Goal: Information Seeking & Learning: Learn about a topic

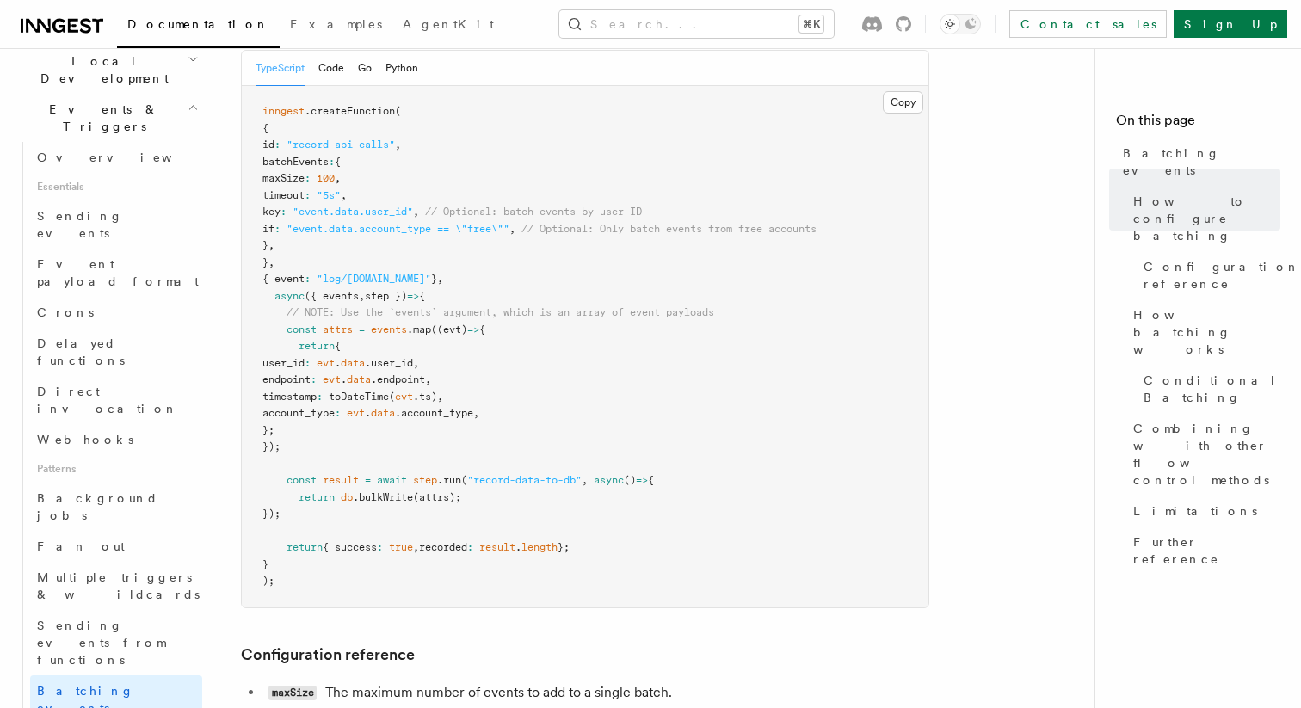
scroll to position [415, 0]
click at [121, 563] on span "Multiple triggers & wildcards" at bounding box center [118, 578] width 163 height 31
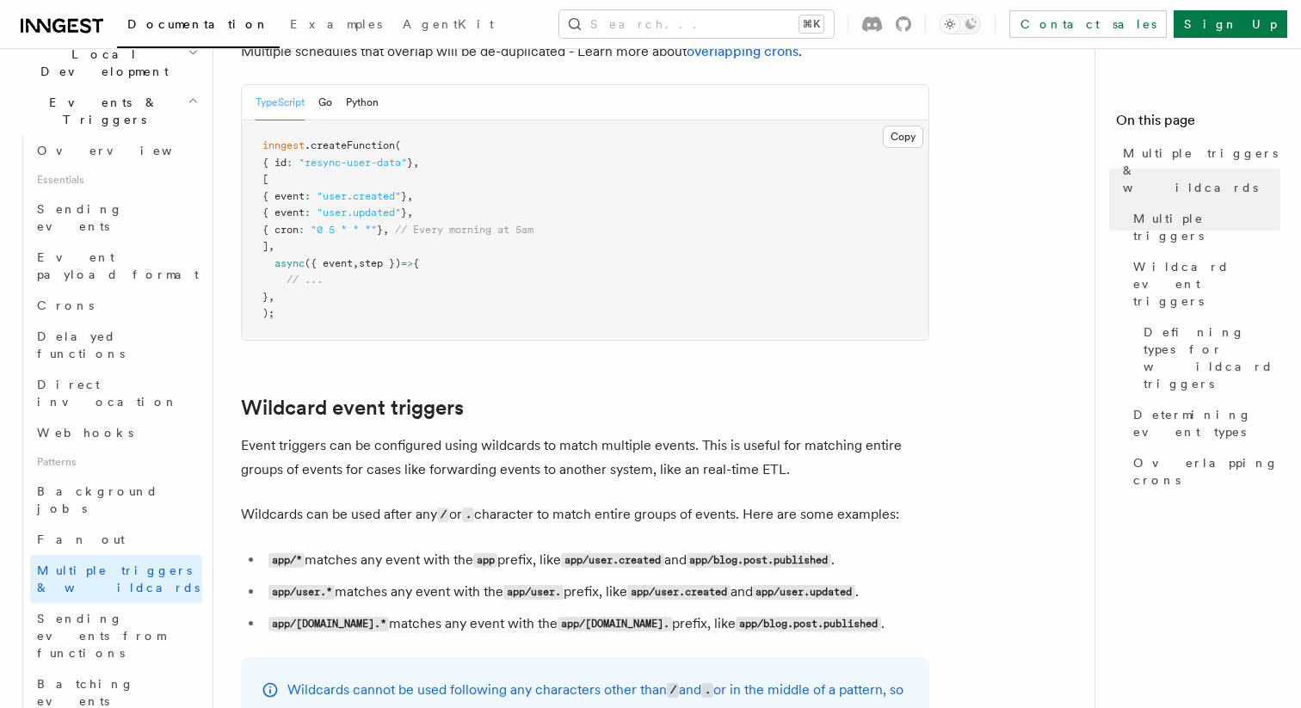
scroll to position [371, 0]
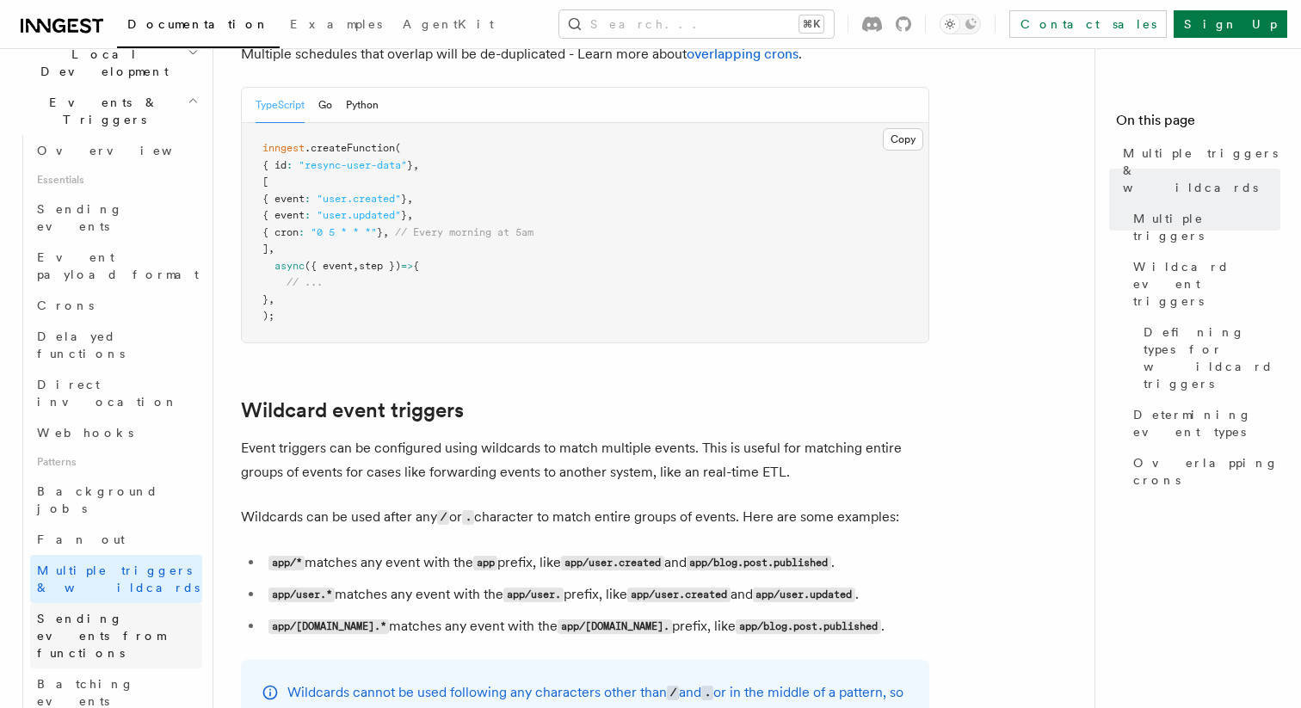
click at [136, 612] on span "Sending events from functions" at bounding box center [101, 636] width 128 height 48
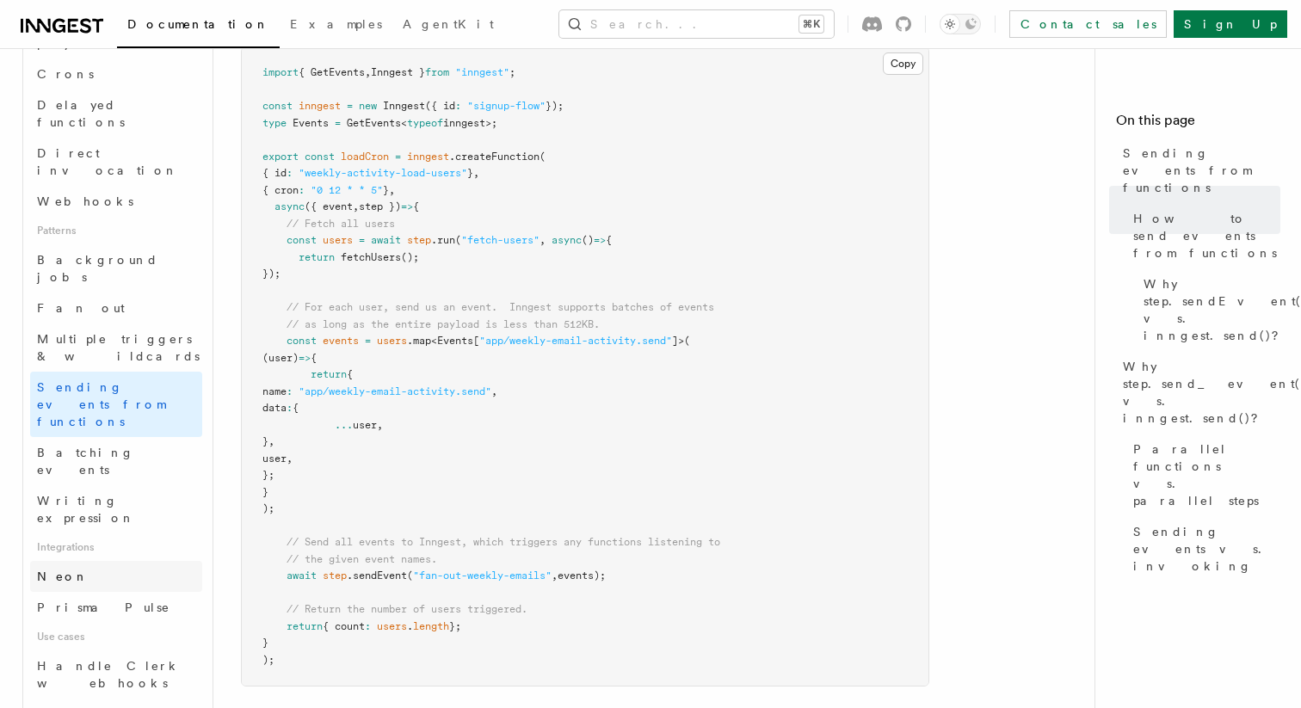
scroll to position [651, 0]
click at [124, 655] on span "Handle Clerk webhooks" at bounding box center [109, 670] width 144 height 31
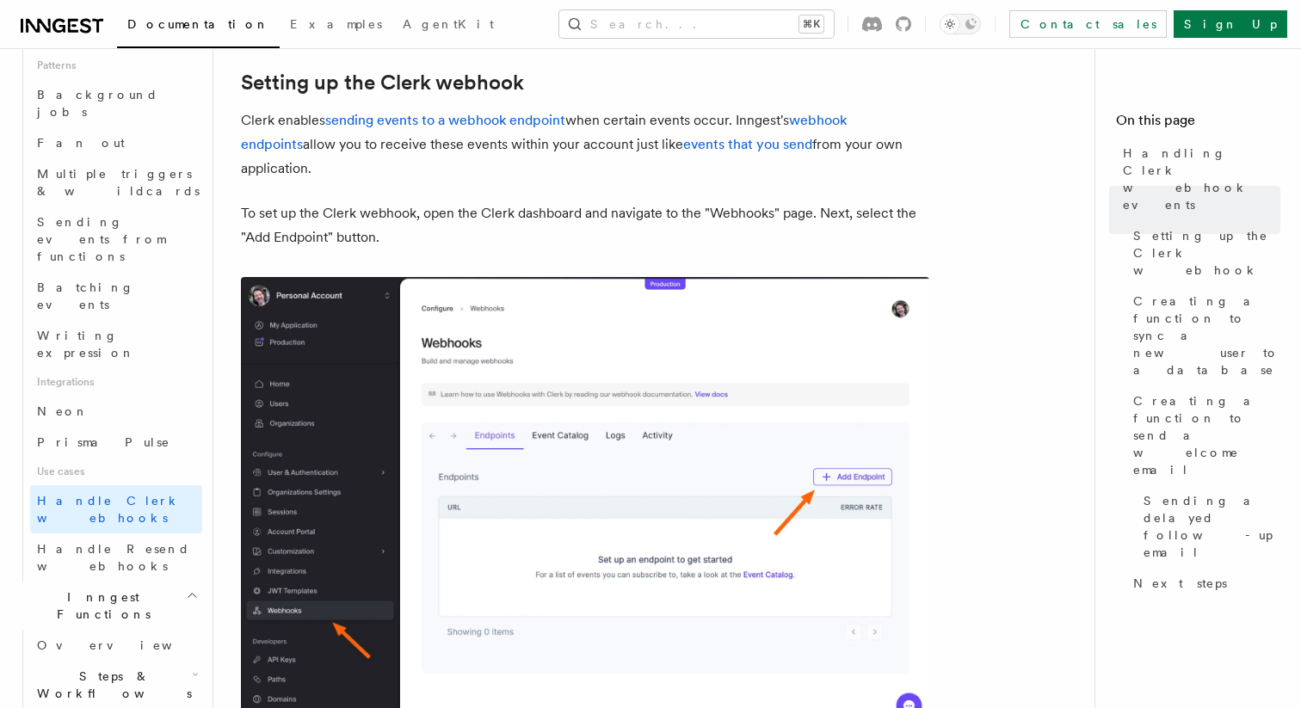
scroll to position [818, 0]
click at [180, 655] on h2 "Steps & Workflows" at bounding box center [116, 679] width 172 height 48
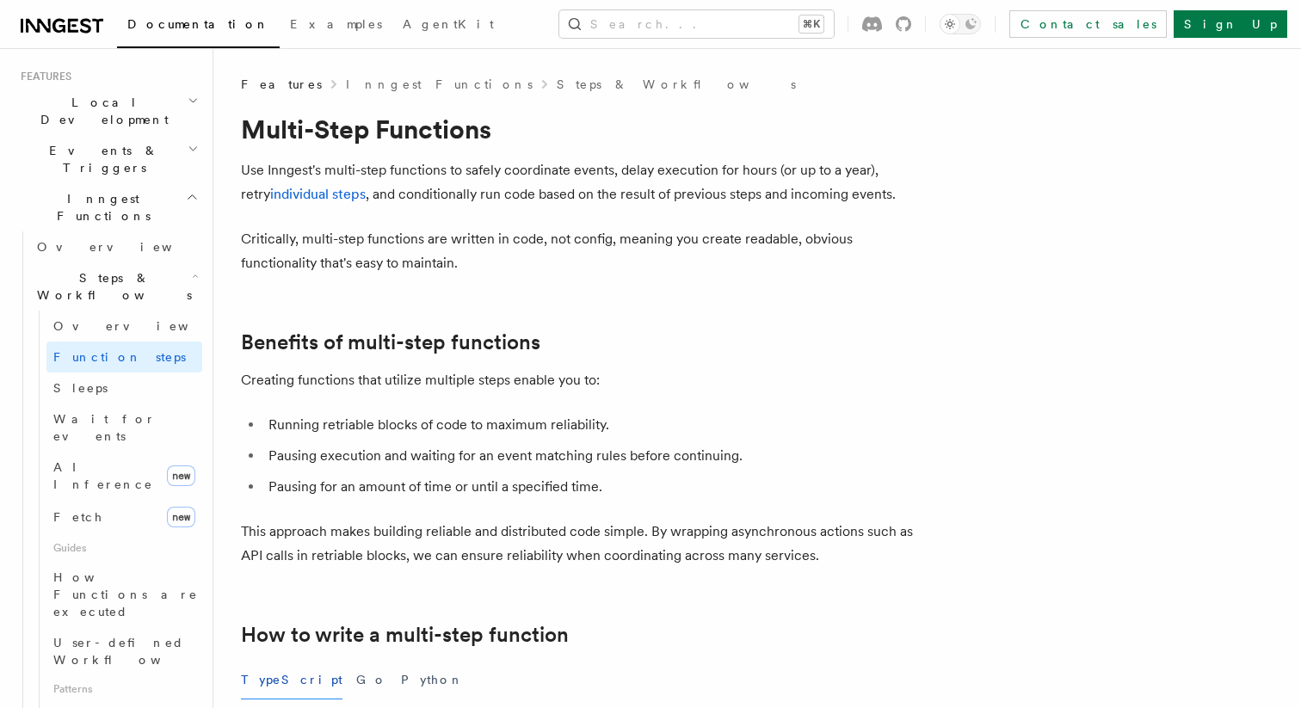
scroll to position [390, 0]
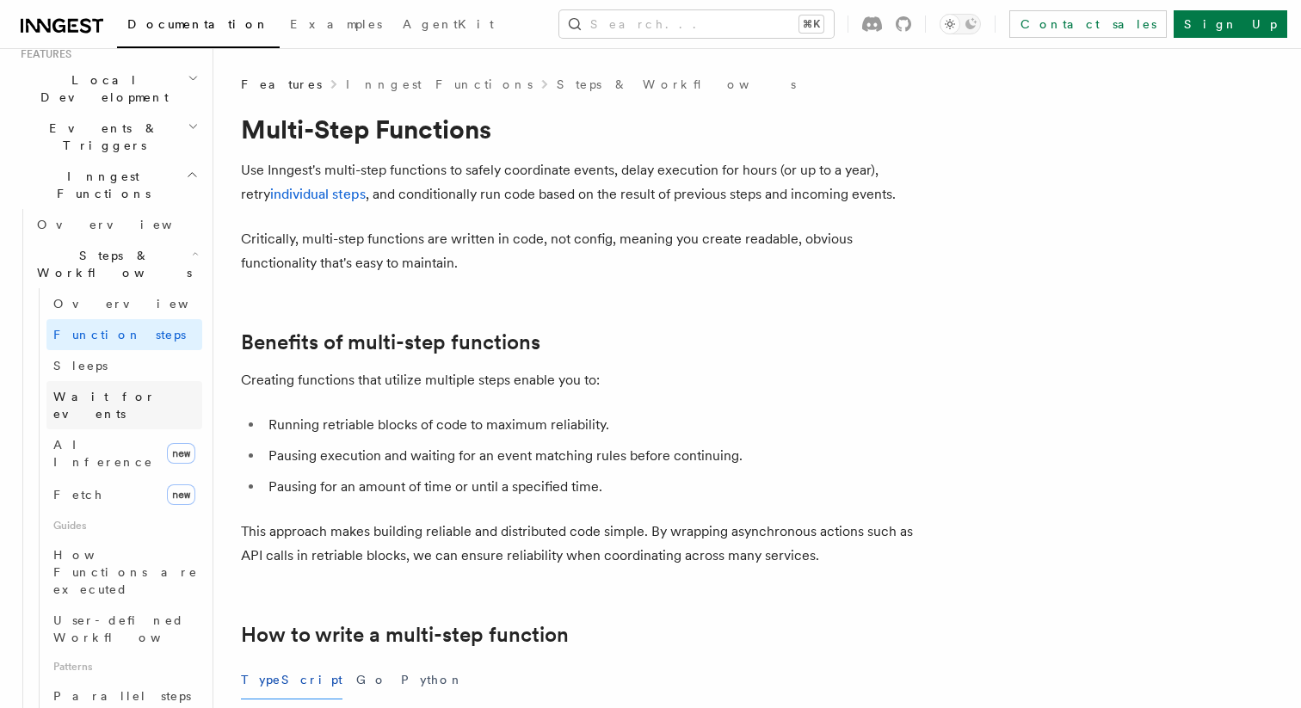
click at [156, 381] on link "Wait for events" at bounding box center [124, 405] width 156 height 48
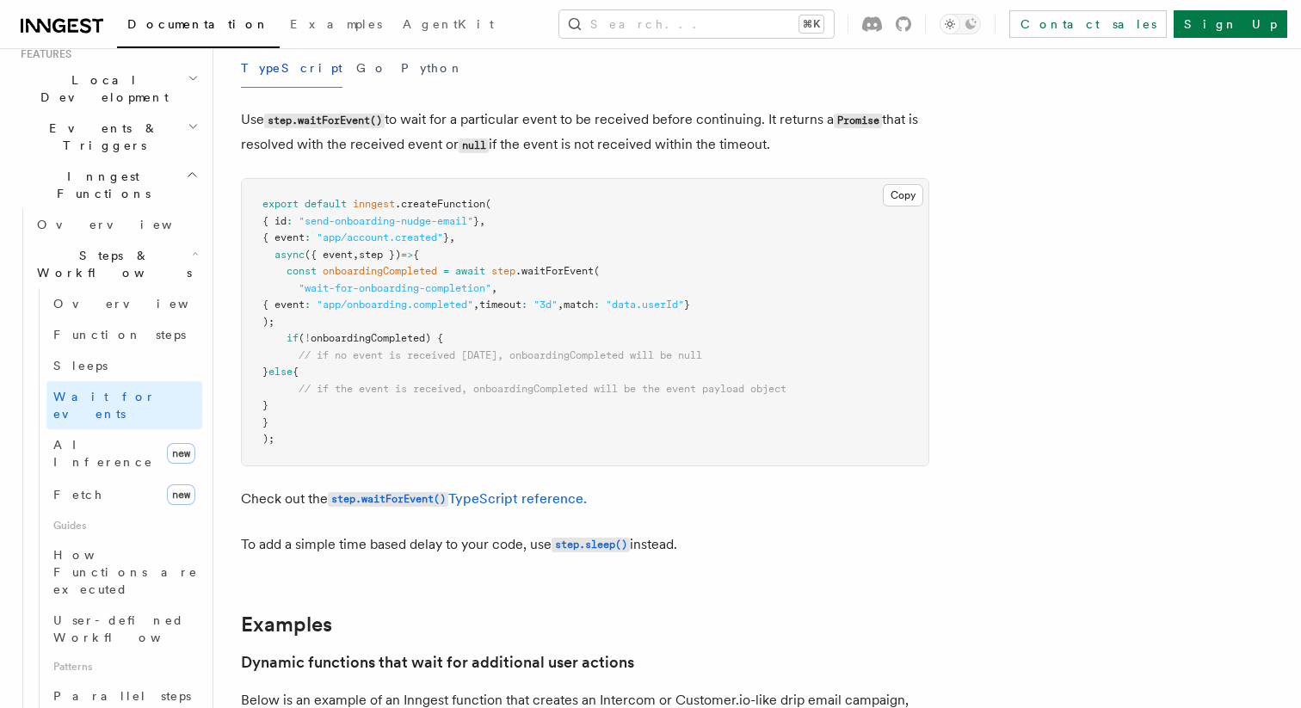
scroll to position [230, 0]
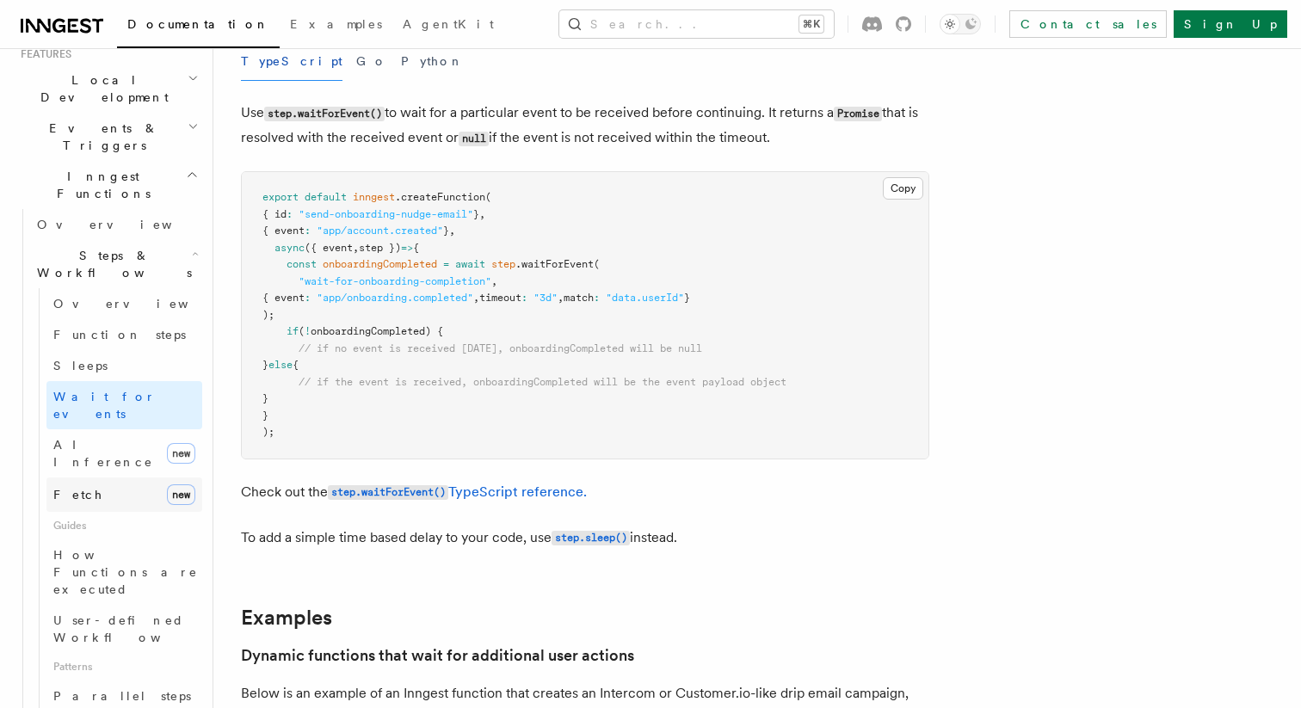
click at [172, 484] on span "new" at bounding box center [181, 494] width 28 height 21
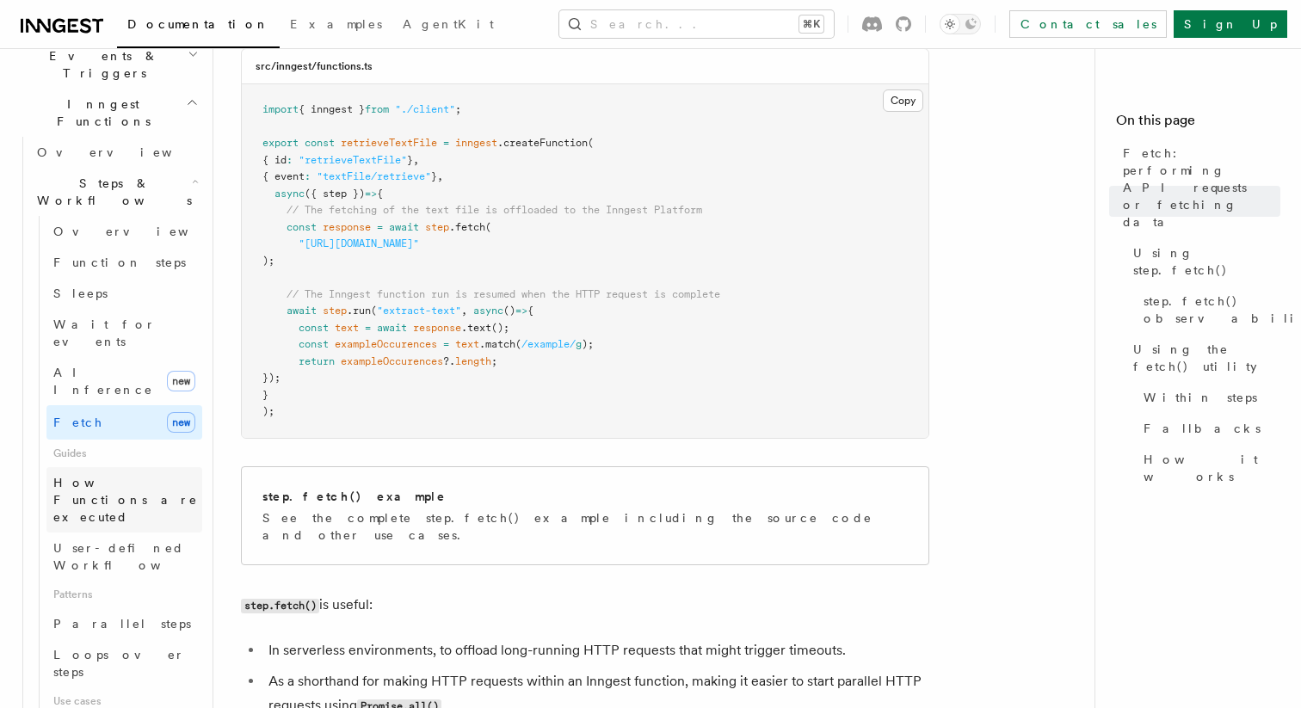
scroll to position [463, 0]
click at [160, 607] on link "Parallel steps" at bounding box center [124, 622] width 156 height 31
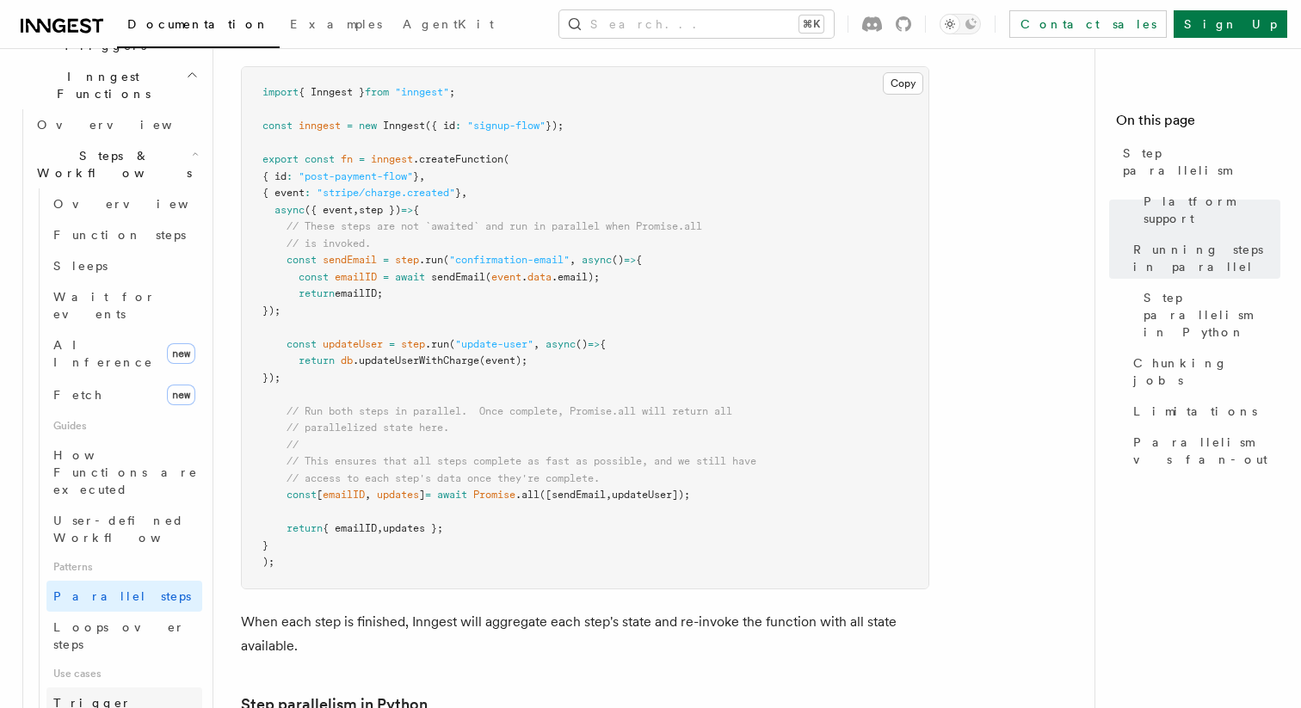
scroll to position [502, 0]
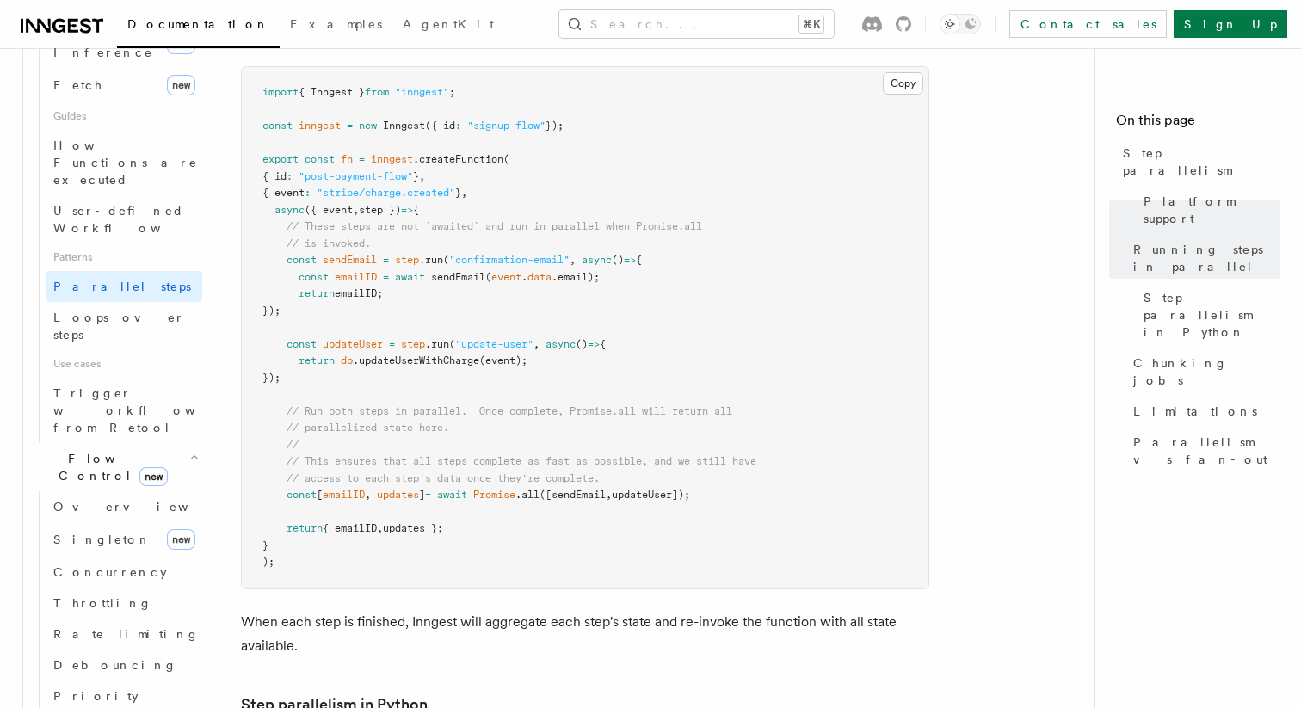
scroll to position [863, 0]
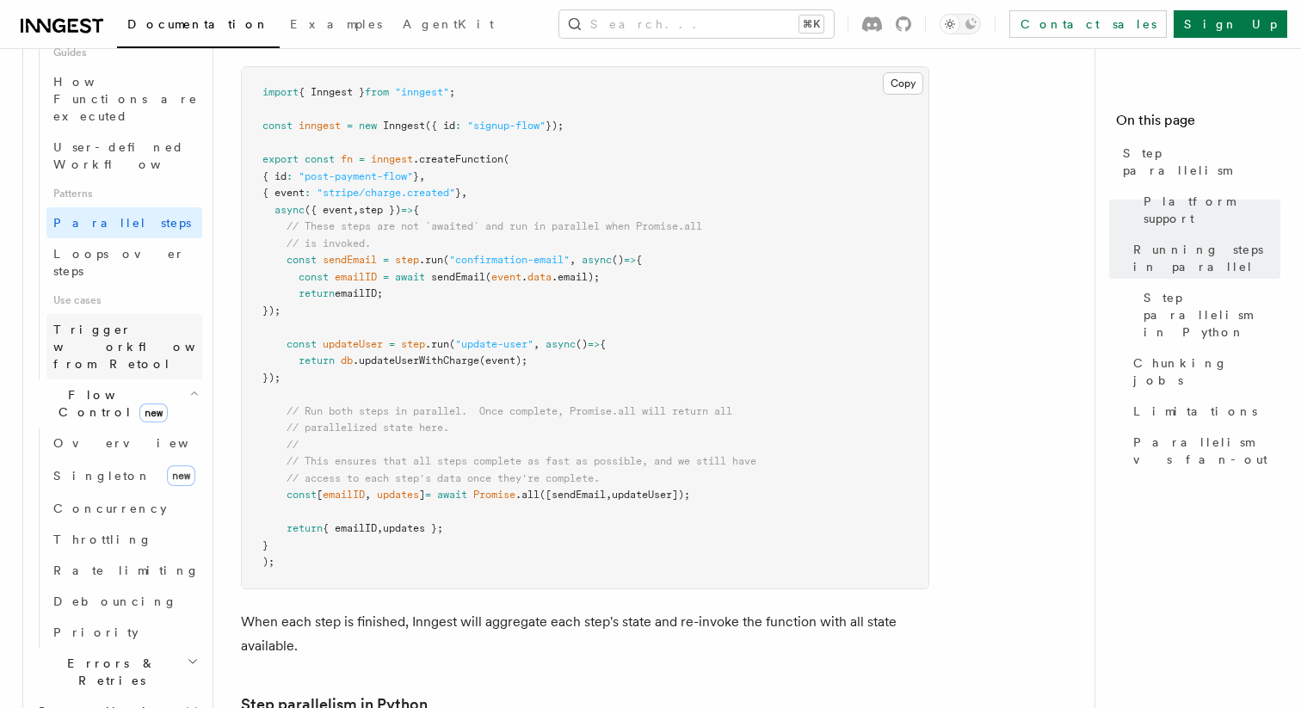
click at [143, 321] on span "Trigger workflows from Retool" at bounding box center [147, 347] width 189 height 52
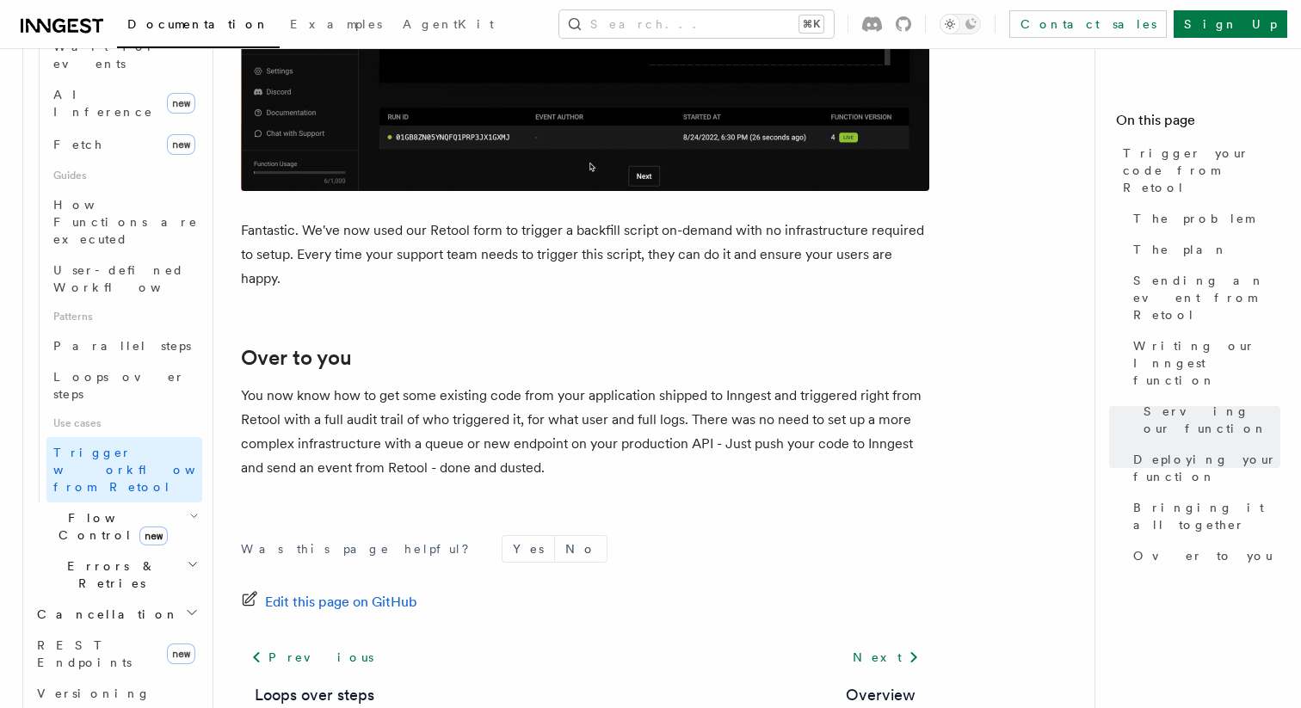
scroll to position [698, 0]
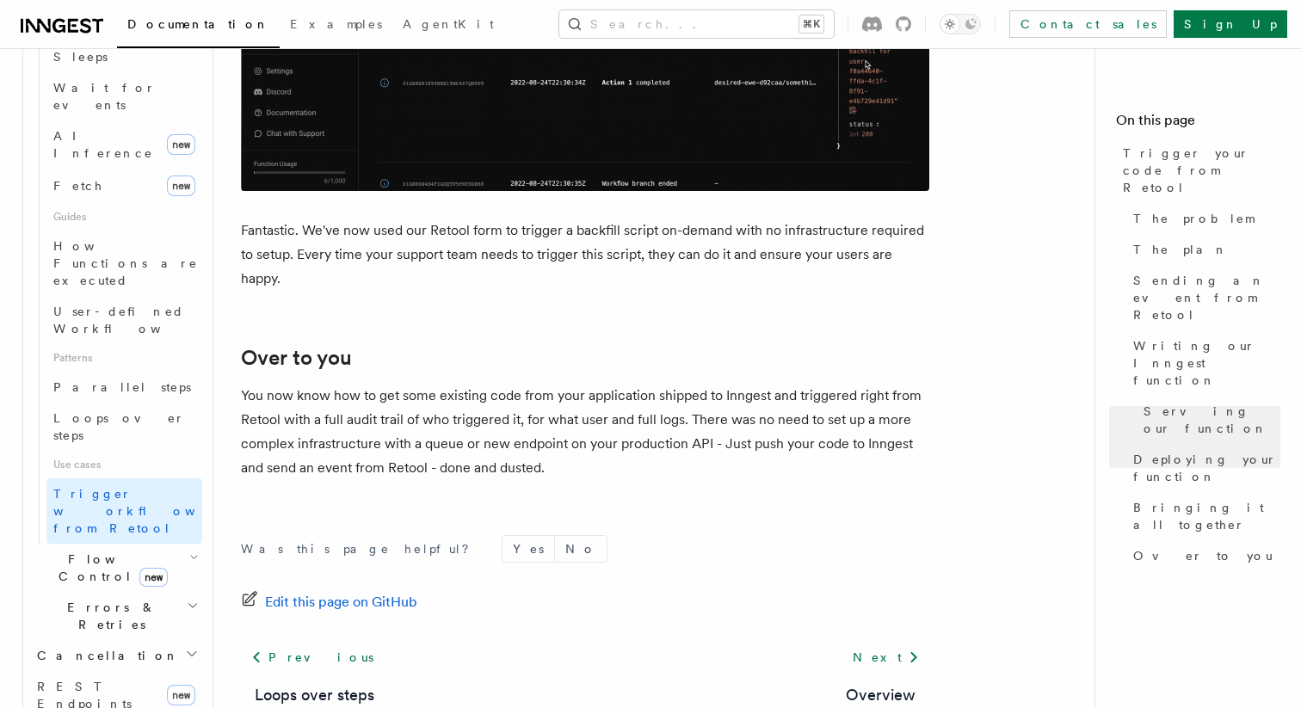
click at [152, 544] on h2 "Flow Control new" at bounding box center [116, 568] width 172 height 48
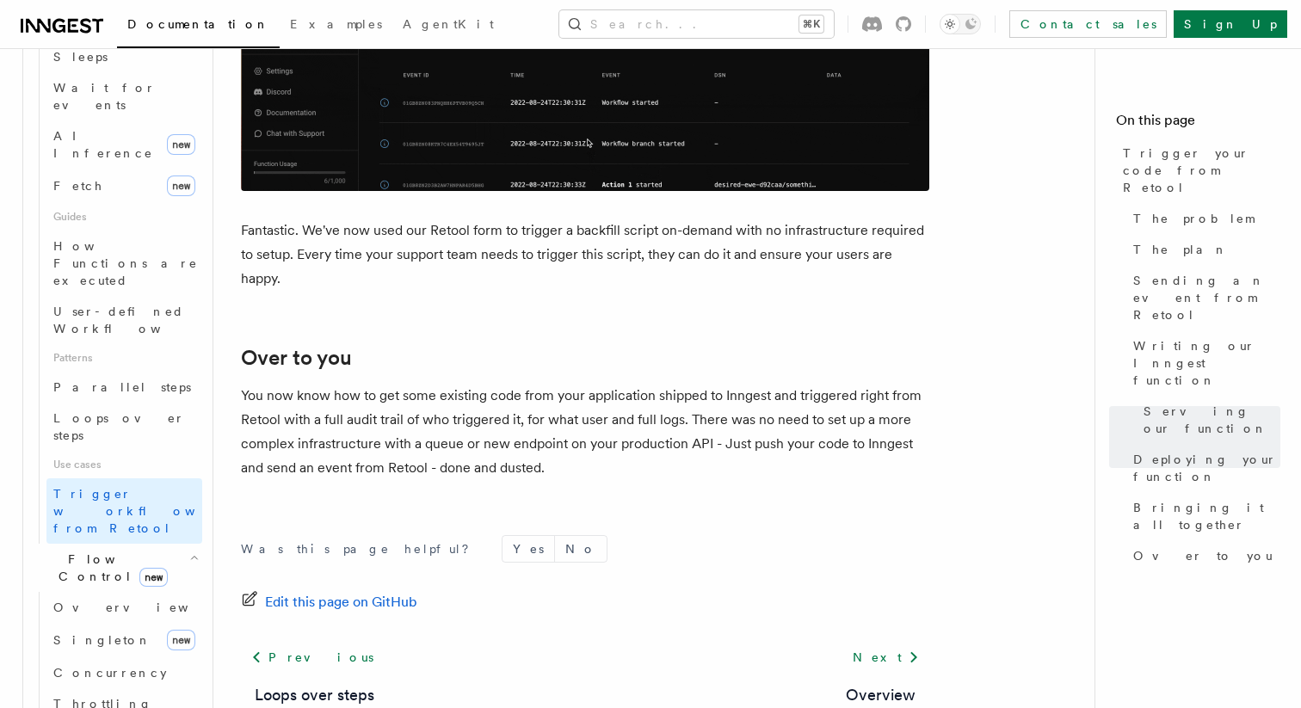
click at [152, 544] on h2 "Flow Control new" at bounding box center [116, 568] width 172 height 48
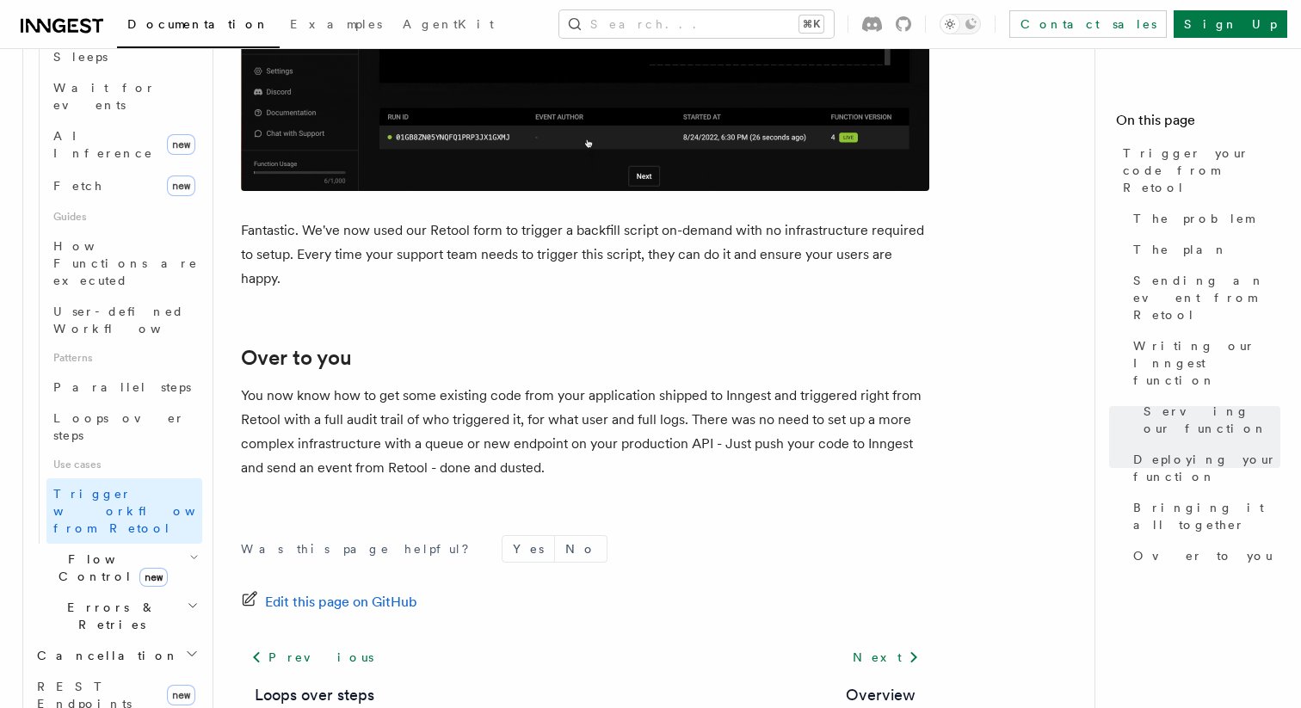
click at [151, 592] on h2 "Errors & Retries" at bounding box center [116, 616] width 172 height 48
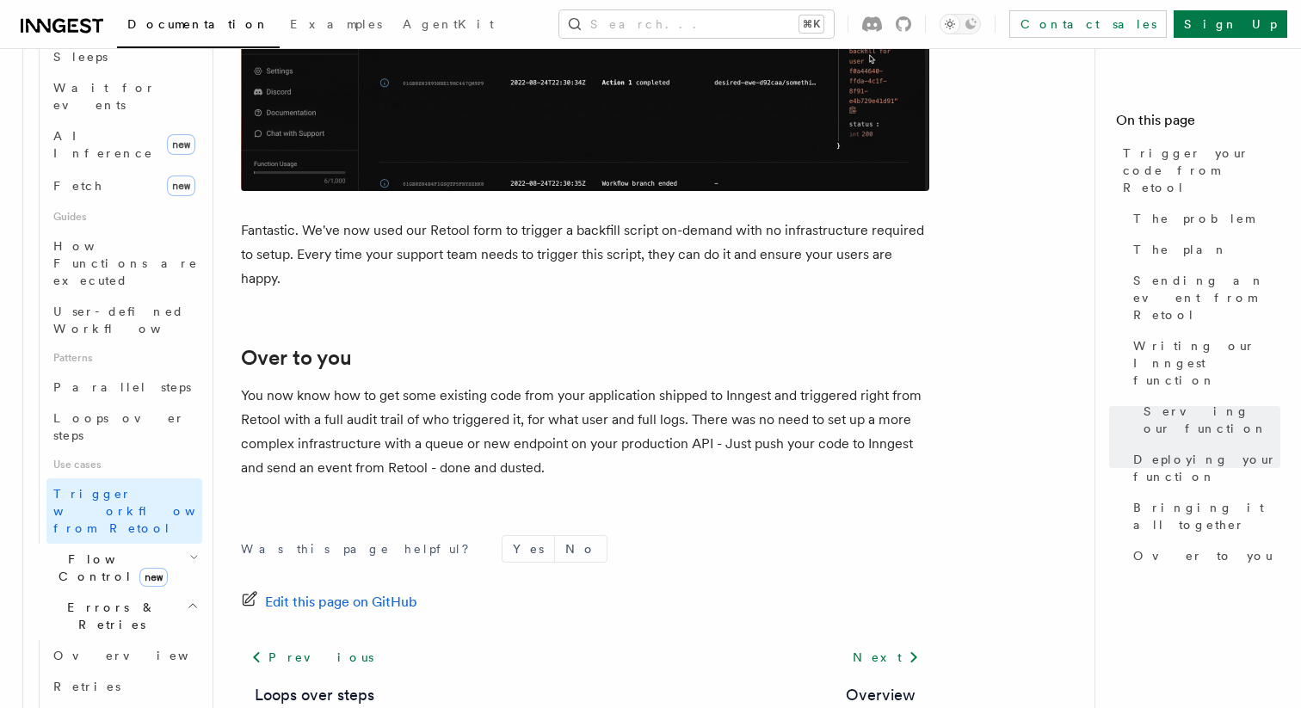
click at [151, 592] on h2 "Errors & Retries" at bounding box center [116, 616] width 172 height 48
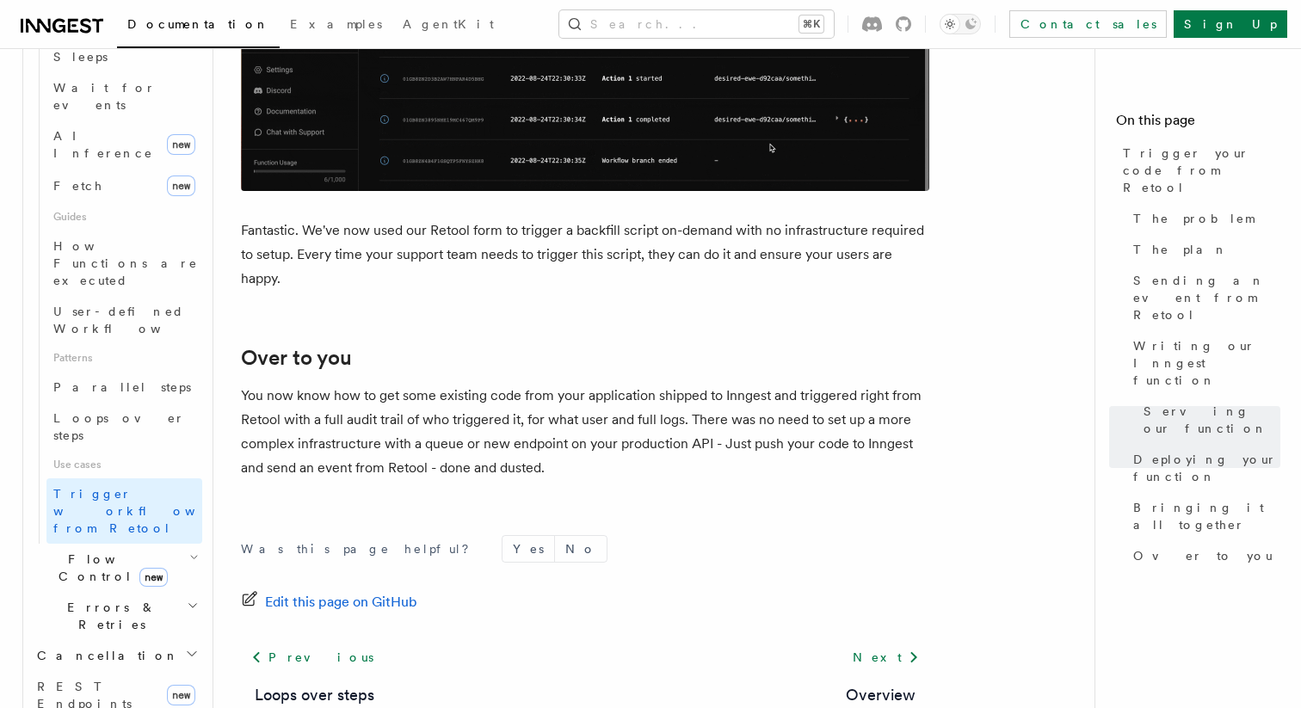
click at [151, 640] on h2 "Cancellation" at bounding box center [116, 655] width 172 height 31
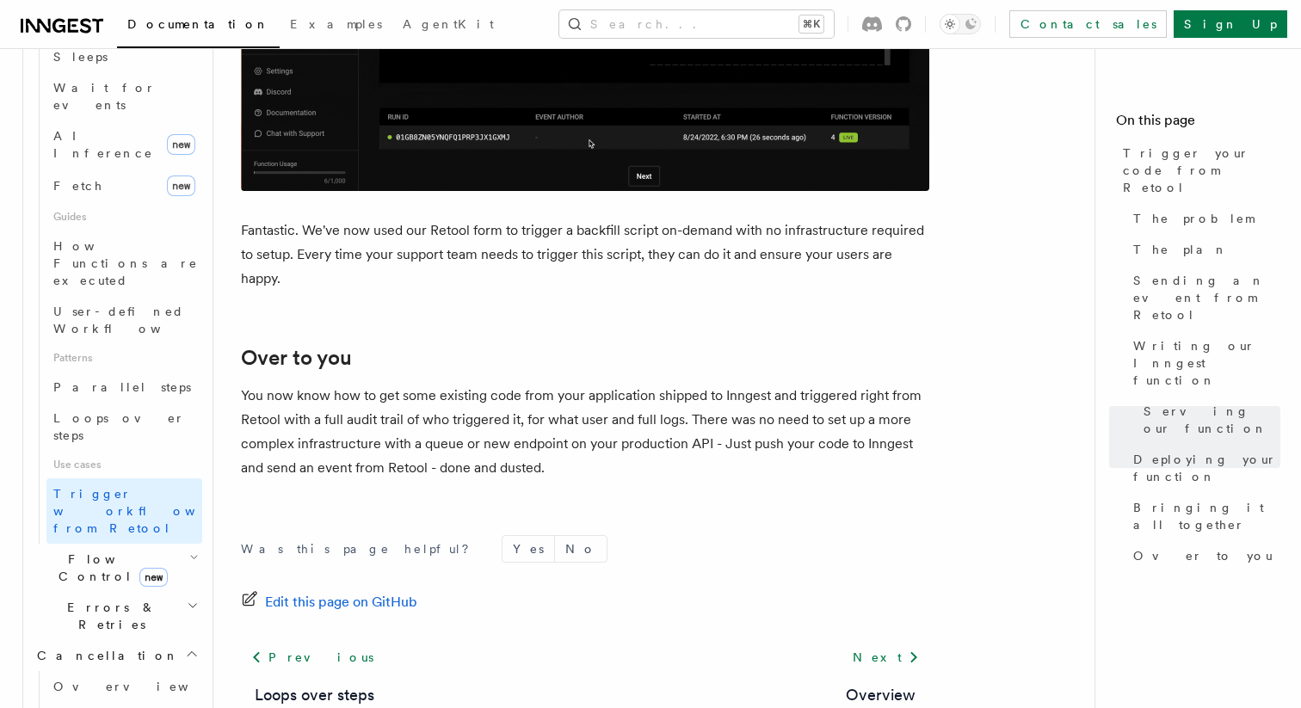
click at [151, 640] on h2 "Cancellation" at bounding box center [116, 655] width 172 height 31
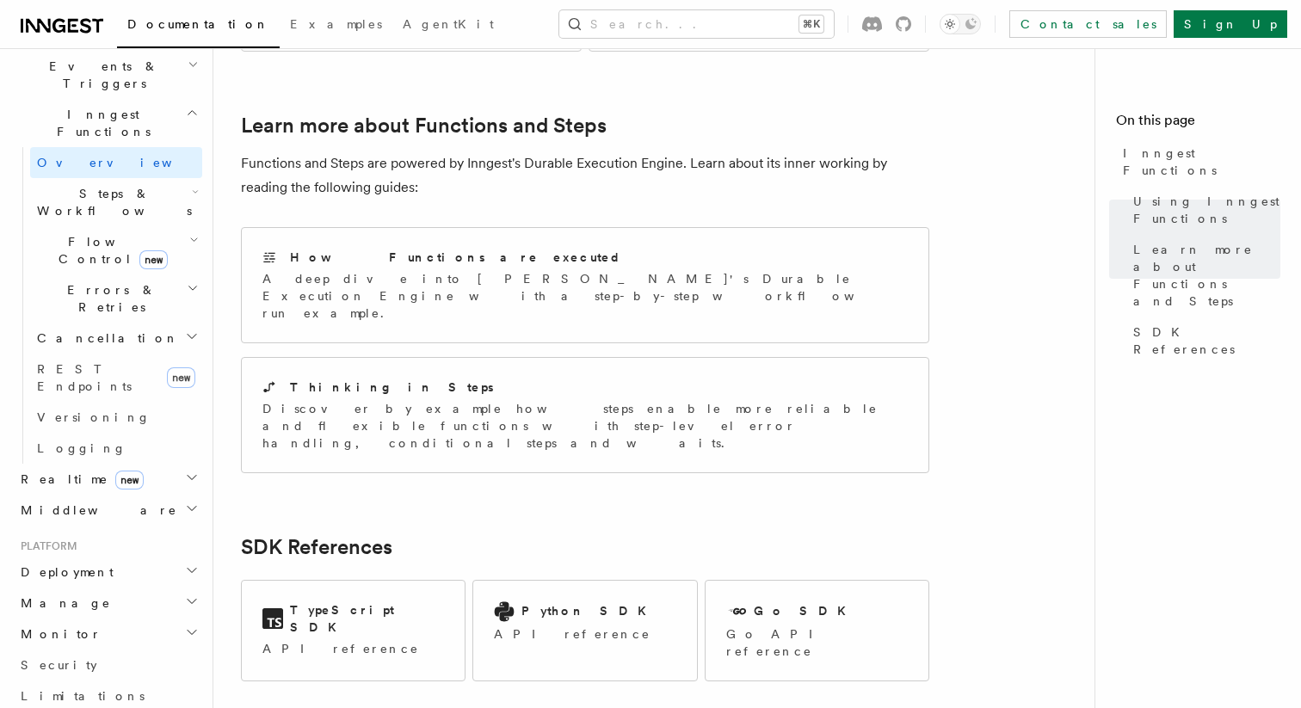
scroll to position [459, 0]
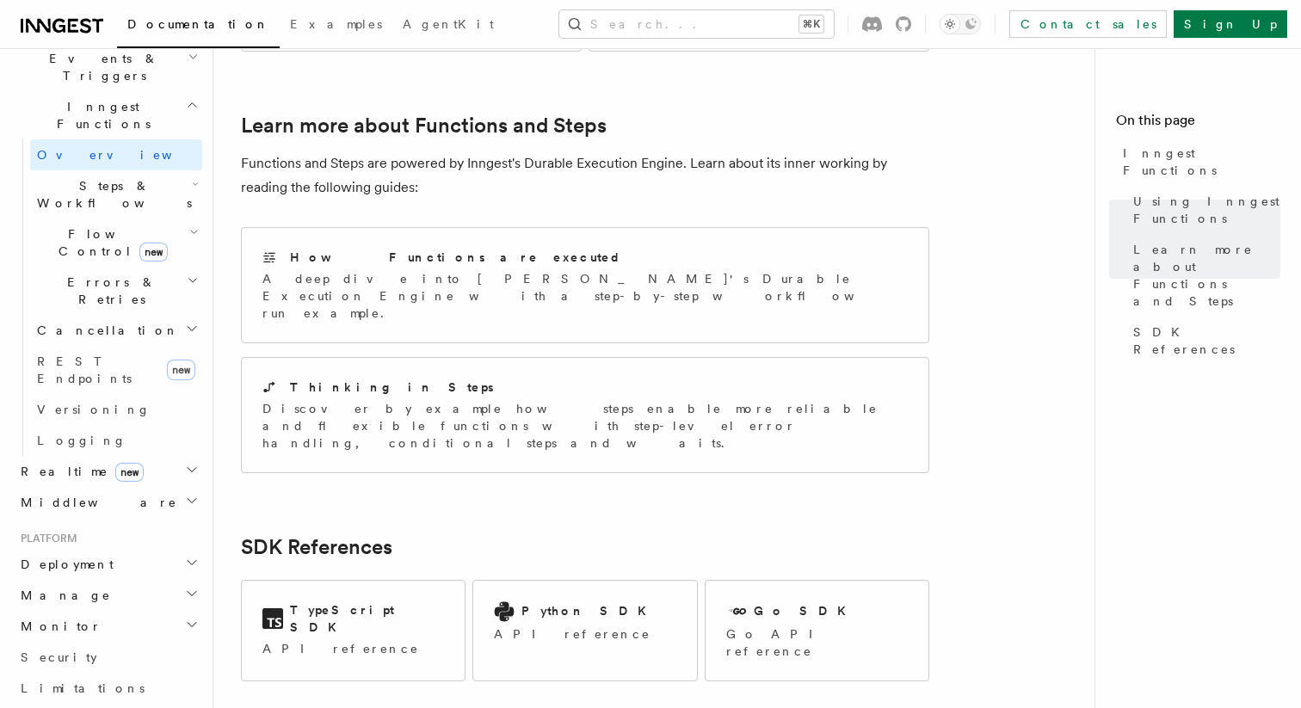
click at [94, 580] on h2 "Manage" at bounding box center [108, 595] width 188 height 31
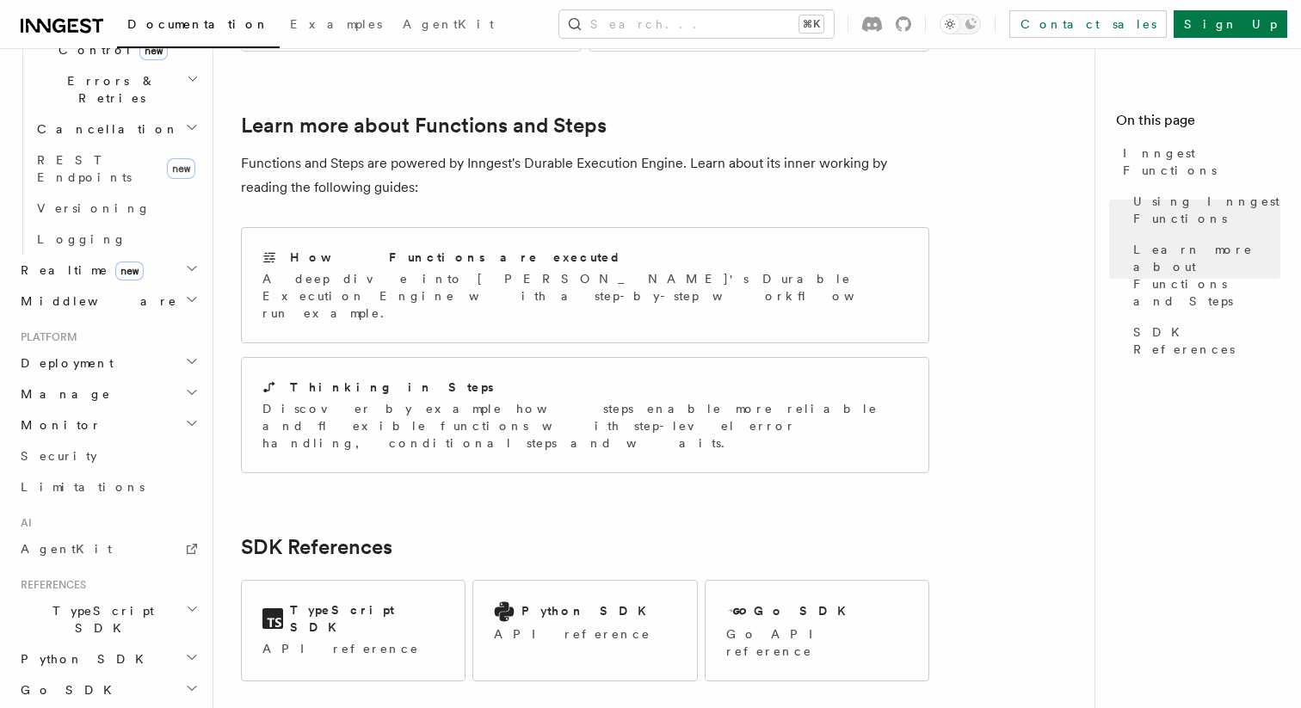
scroll to position [671, 0]
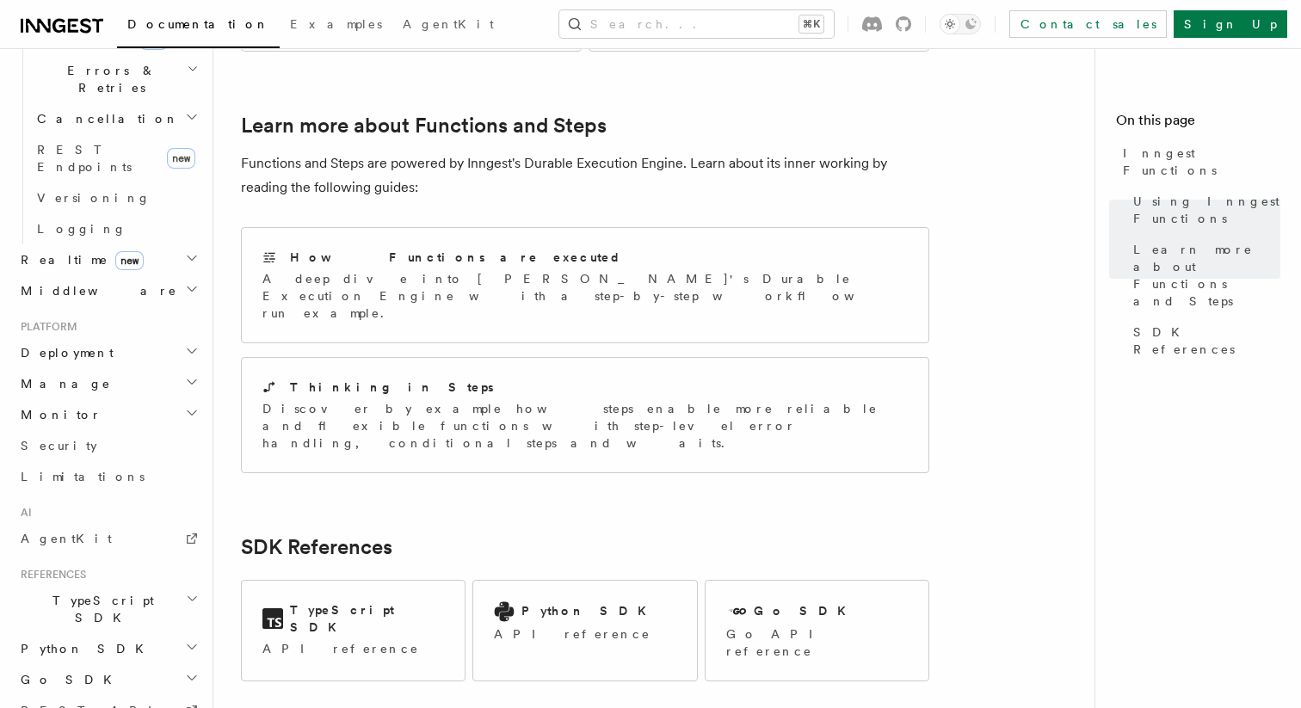
click at [121, 337] on h2 "Deployment" at bounding box center [108, 352] width 188 height 31
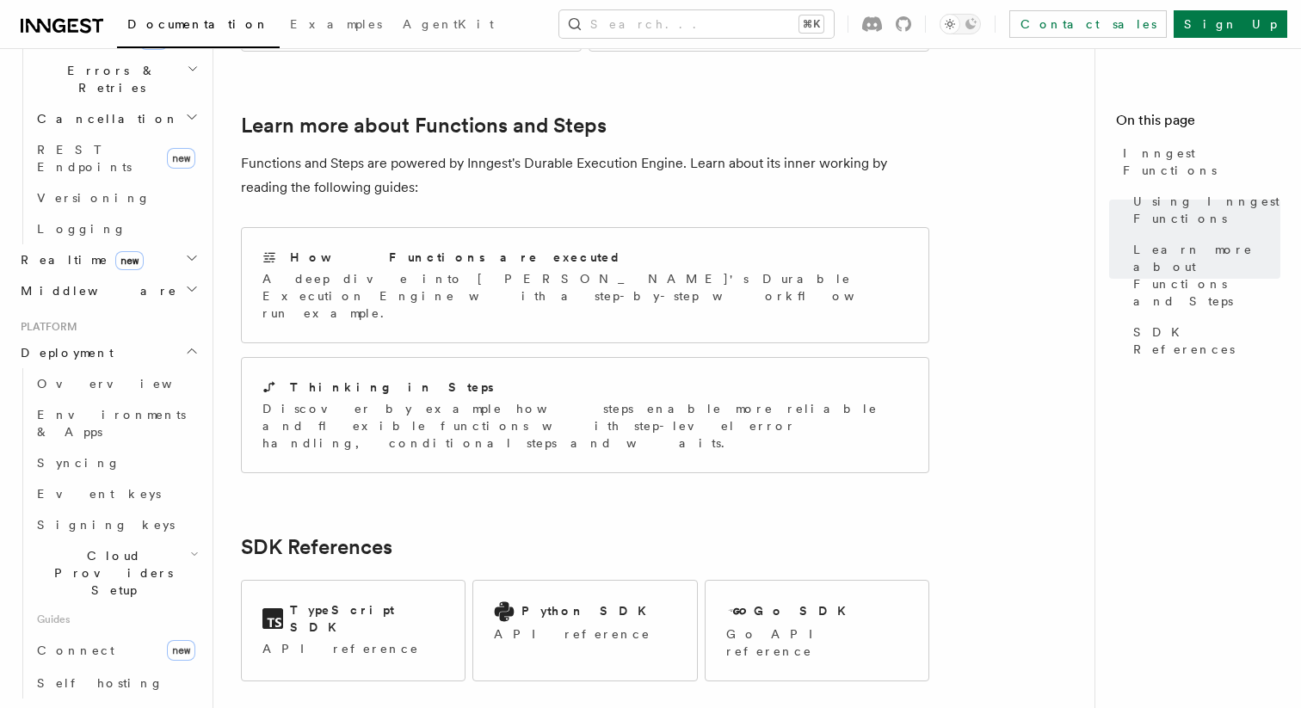
click at [123, 337] on h2 "Deployment" at bounding box center [108, 352] width 188 height 31
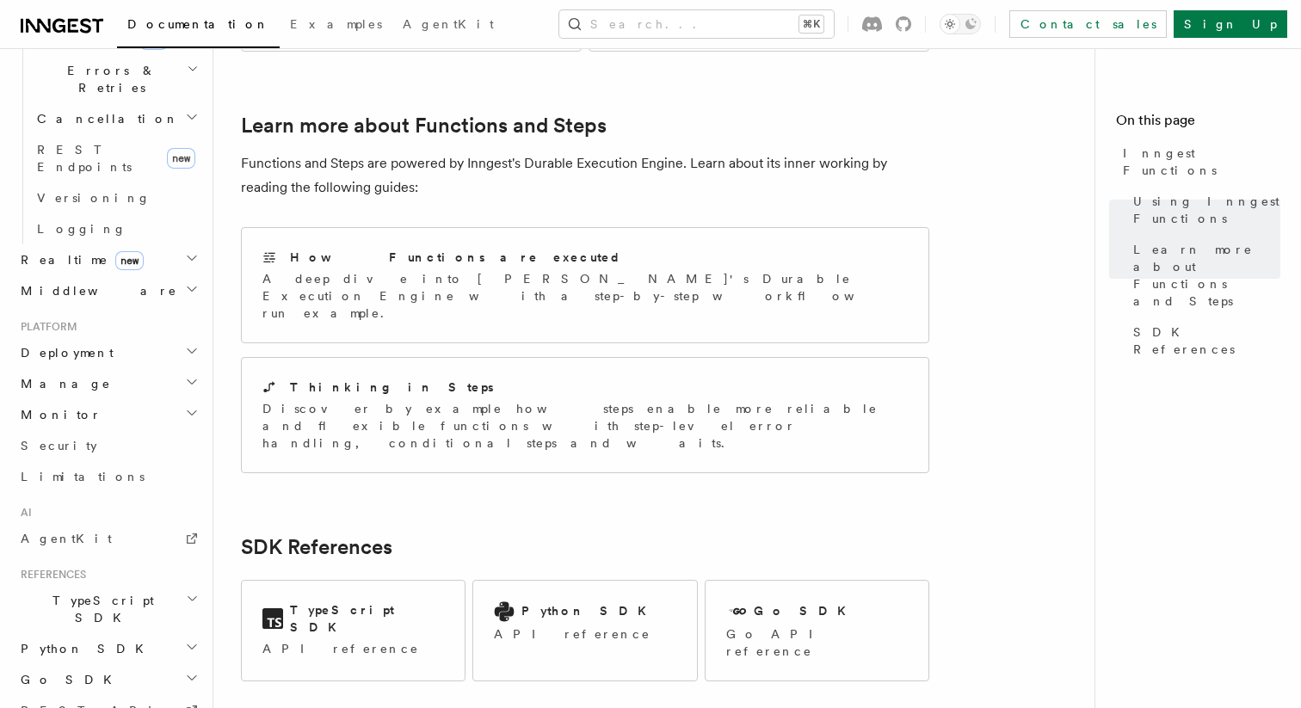
click at [103, 399] on h2 "Monitor" at bounding box center [108, 414] width 188 height 31
click at [103, 368] on h2 "Manage" at bounding box center [108, 383] width 188 height 31
click at [115, 368] on h2 "Manage" at bounding box center [108, 383] width 188 height 31
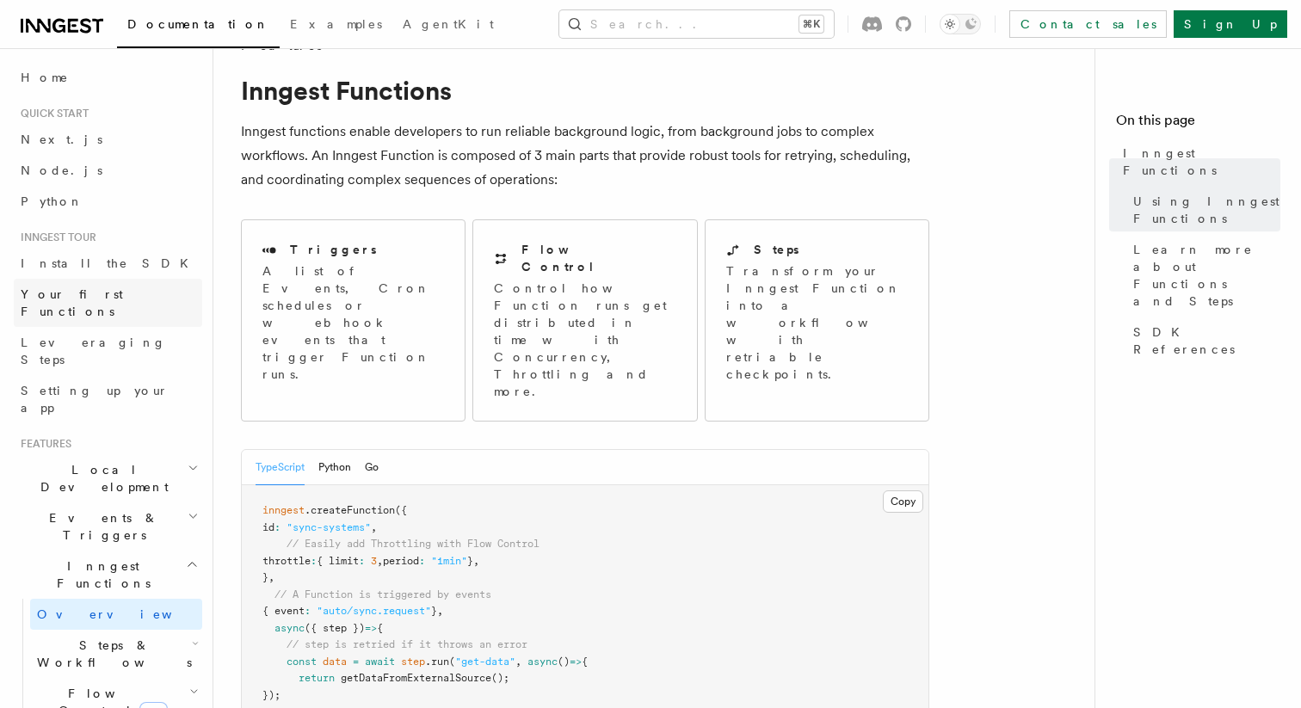
scroll to position [0, 0]
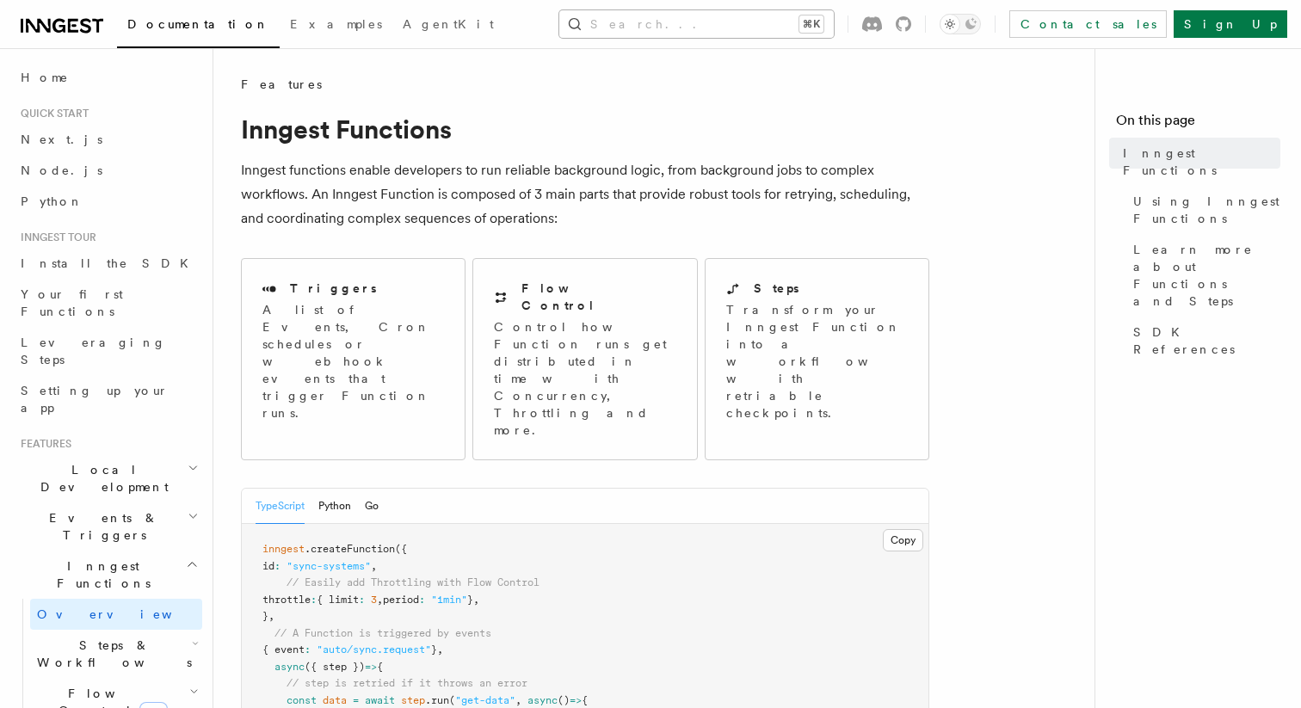
click at [675, 31] on button "Search... ⌘K" at bounding box center [696, 24] width 274 height 28
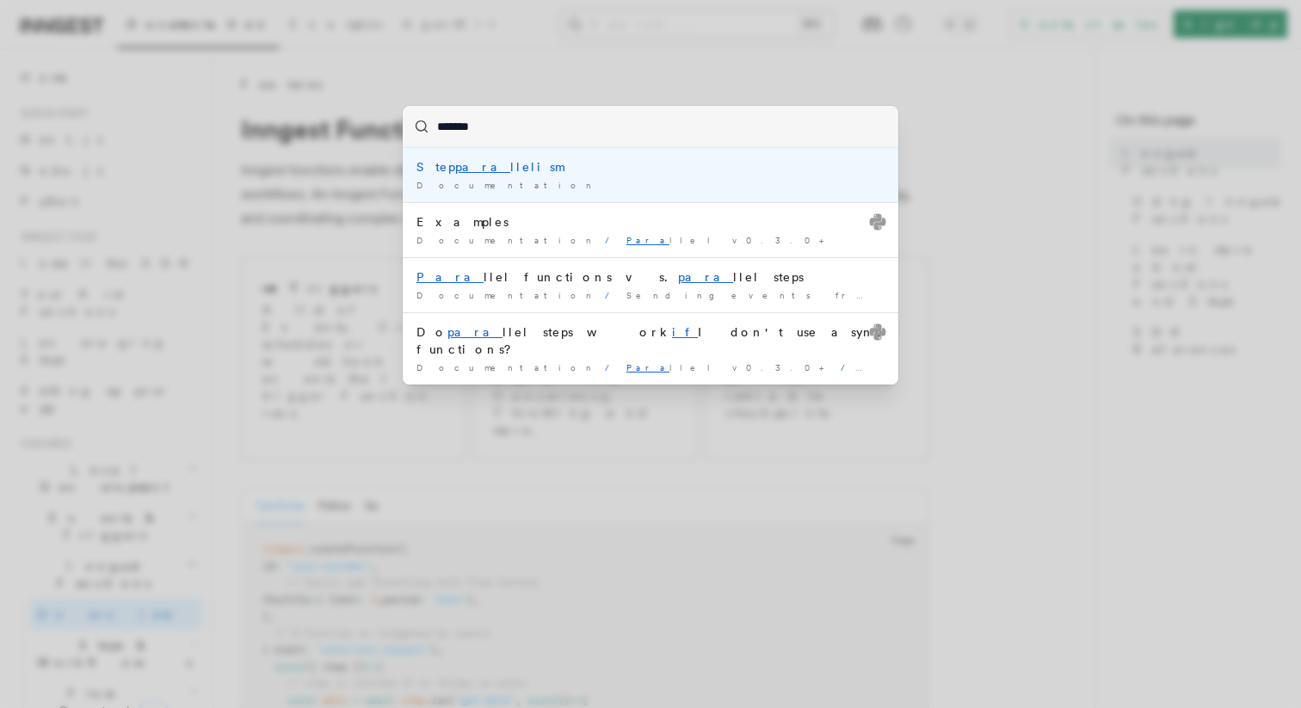
type input "********"
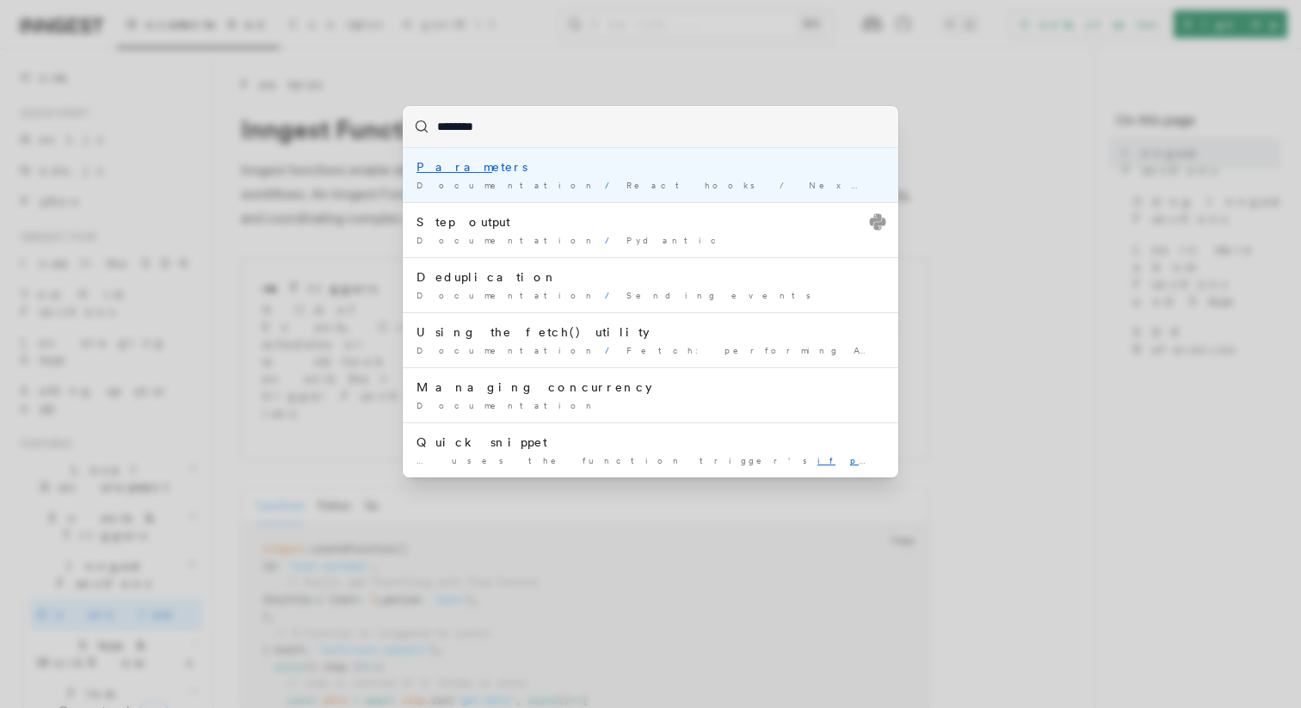
click at [687, 161] on div "Param eters" at bounding box center [650, 166] width 468 height 17
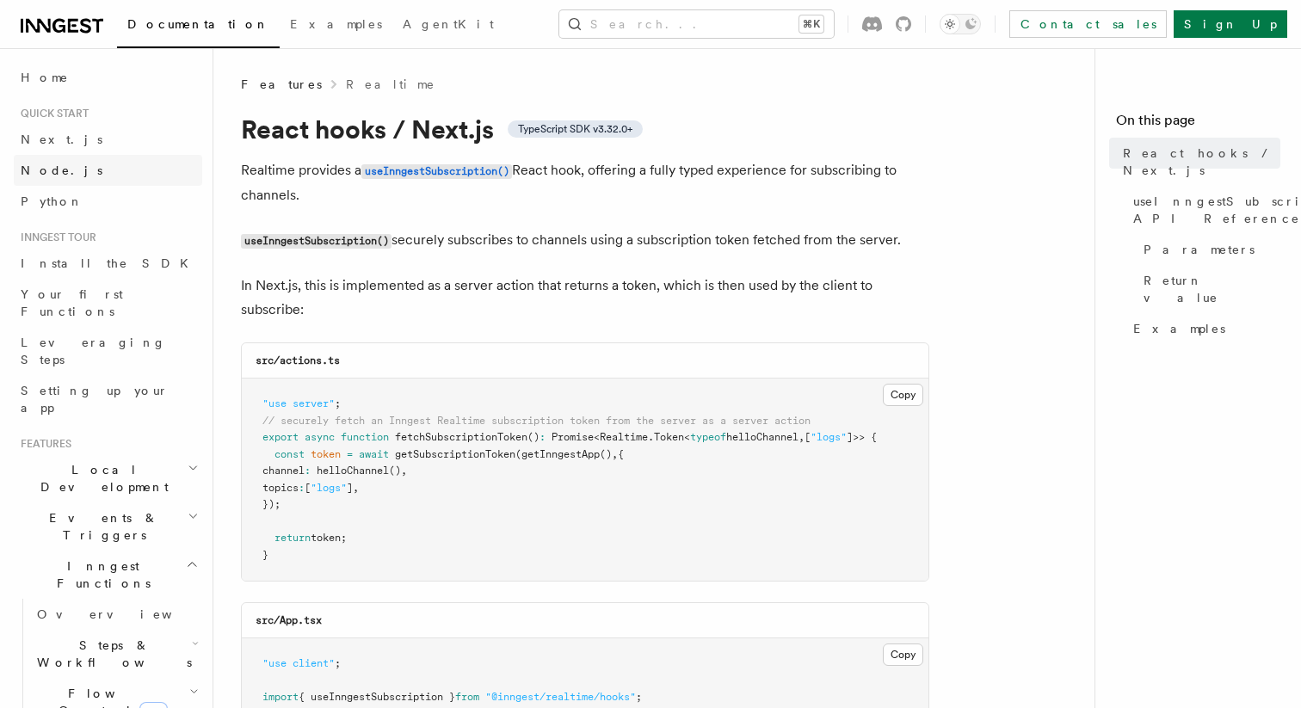
click at [140, 176] on link "Node.js" at bounding box center [108, 170] width 188 height 31
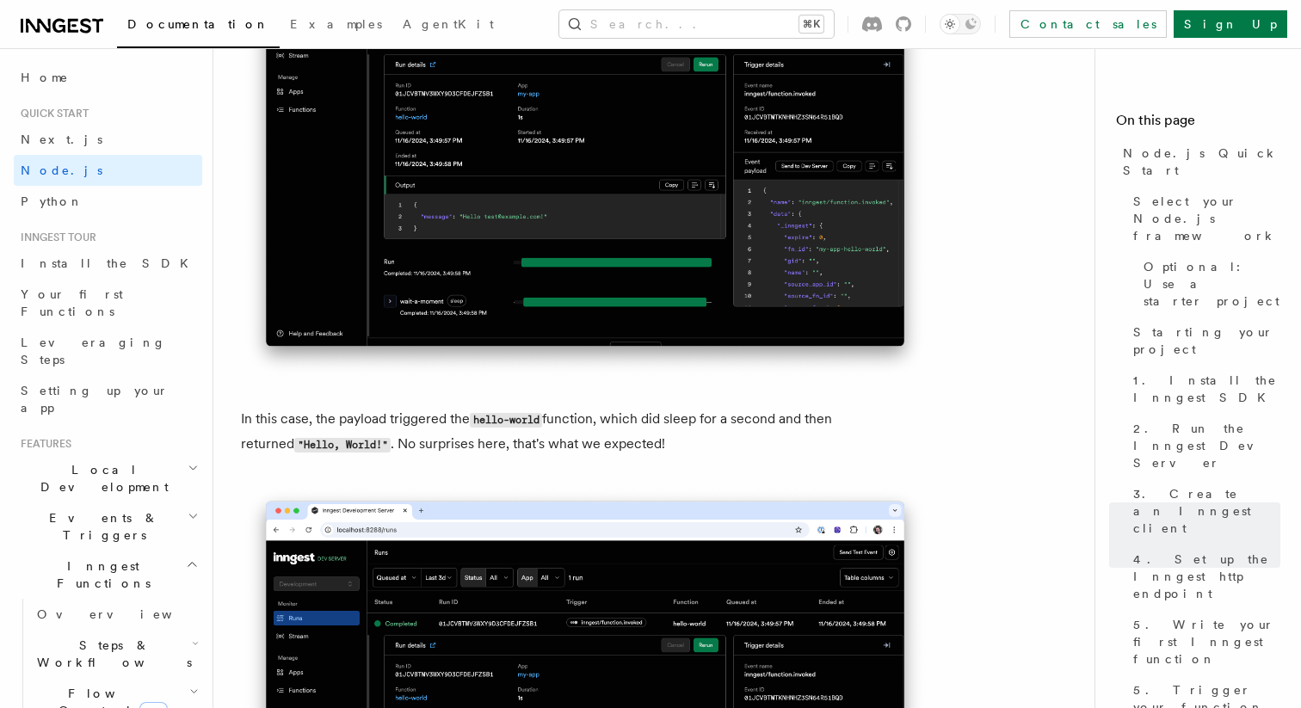
scroll to position [6791, 0]
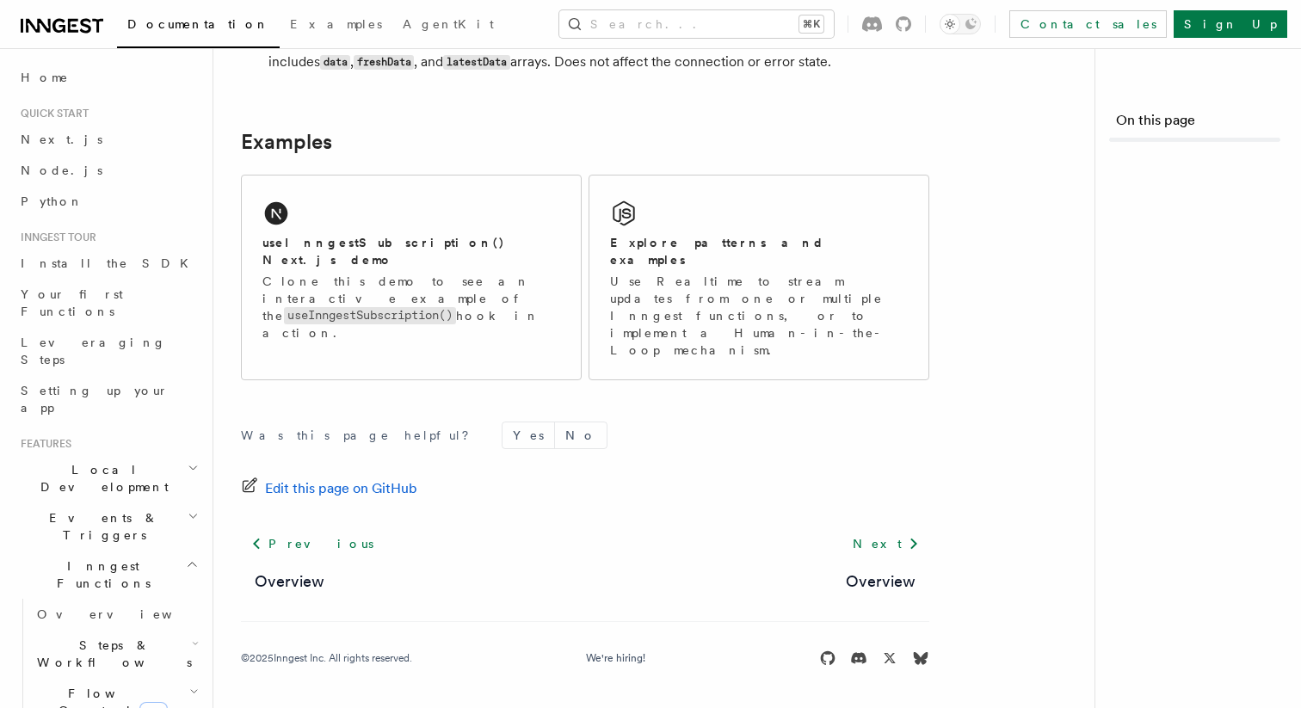
scroll to position [13, 0]
